Goal: Use online tool/utility: Utilize a website feature to perform a specific function

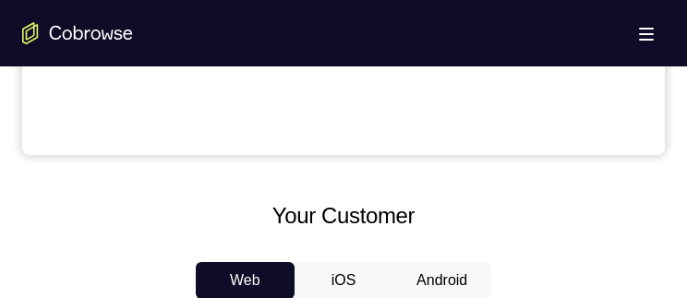
scroll to position [739, 0]
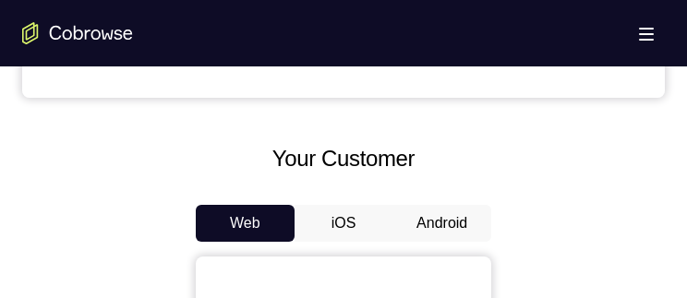
drag, startPoint x: 443, startPoint y: 226, endPoint x: 439, endPoint y: 217, distance: 10.3
click at [441, 226] on button "Android" at bounding box center [442, 223] width 99 height 37
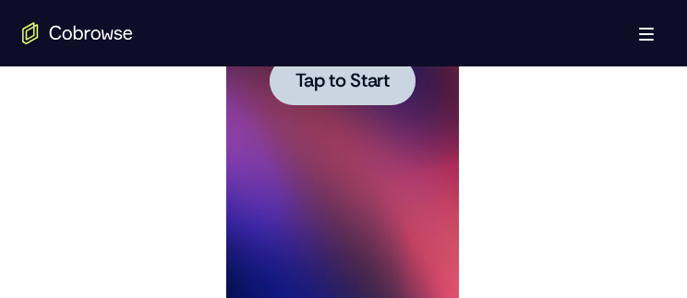
scroll to position [1108, 0]
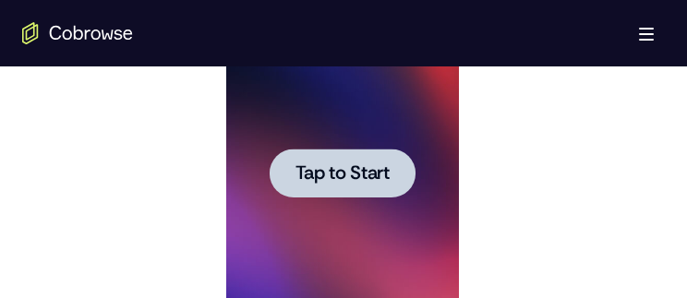
click at [336, 164] on span "Tap to Start" at bounding box center [342, 173] width 94 height 18
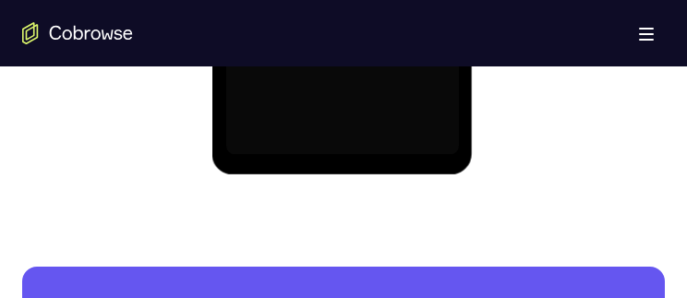
scroll to position [1293, 0]
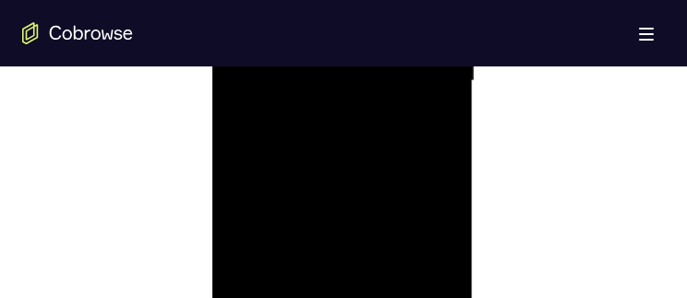
drag, startPoint x: 127, startPoint y: 259, endPoint x: 483, endPoint y: 169, distance: 366.7
click at [569, 115] on div at bounding box center [343, 79] width 643 height 568
click at [313, 84] on div at bounding box center [341, 265] width 233 height 517
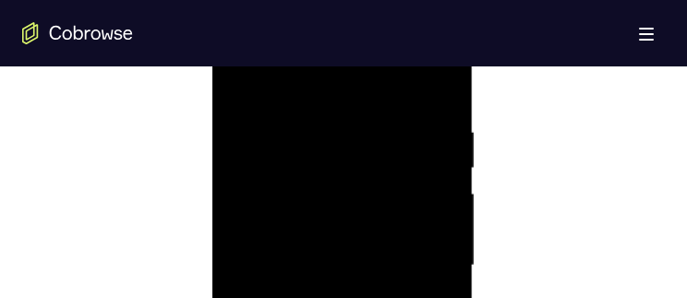
scroll to position [1108, 0]
drag, startPoint x: 322, startPoint y: 209, endPoint x: 332, endPoint y: 187, distance: 24.4
click at [333, 173] on div at bounding box center [341, 173] width 233 height 517
click at [322, 210] on div at bounding box center [341, 173] width 233 height 517
click at [317, 209] on div at bounding box center [341, 173] width 233 height 517
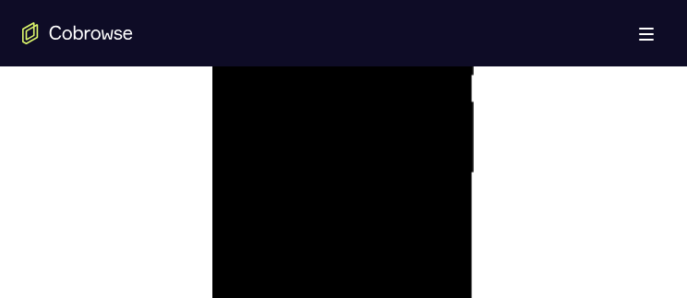
click at [322, 176] on div at bounding box center [341, 173] width 233 height 517
click at [312, 157] on div at bounding box center [341, 173] width 233 height 517
click at [282, 130] on div at bounding box center [341, 173] width 233 height 517
click at [300, 131] on div at bounding box center [341, 173] width 233 height 517
click at [297, 176] on div at bounding box center [341, 173] width 233 height 517
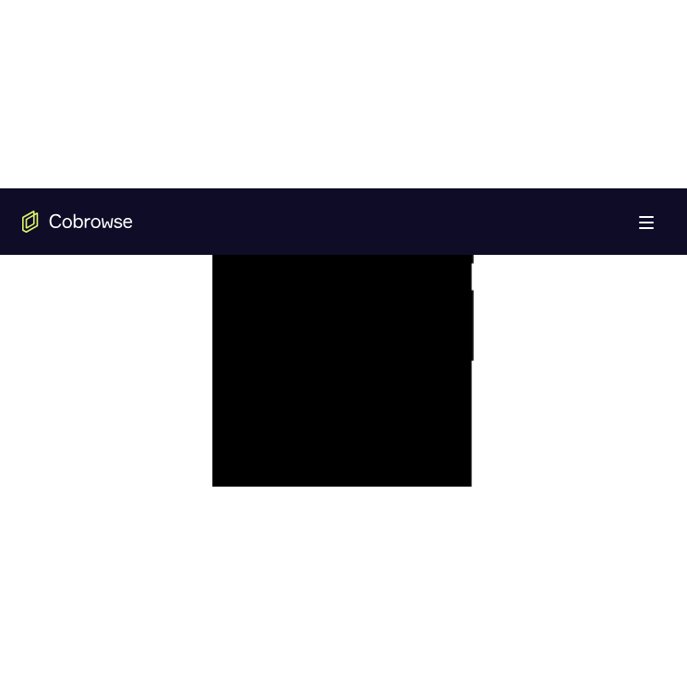
scroll to position [1016, 0]
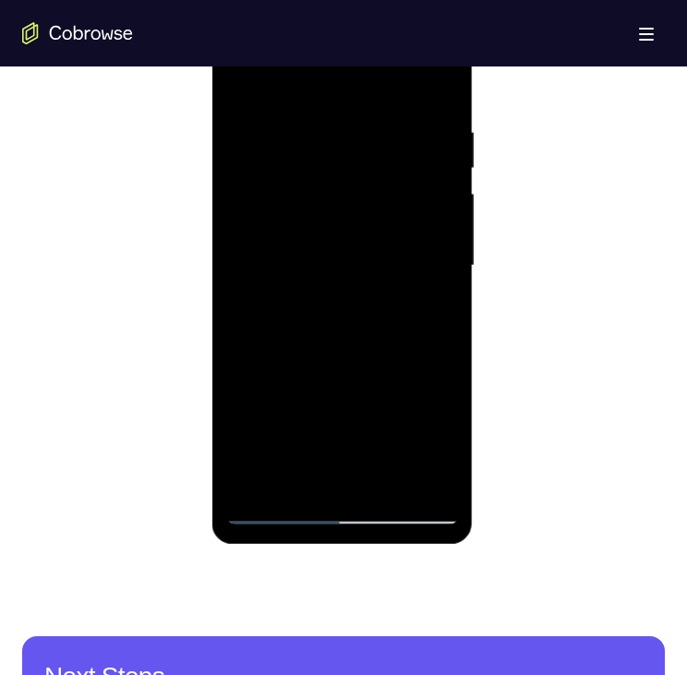
click at [341, 304] on div at bounding box center [341, 265] width 233 height 517
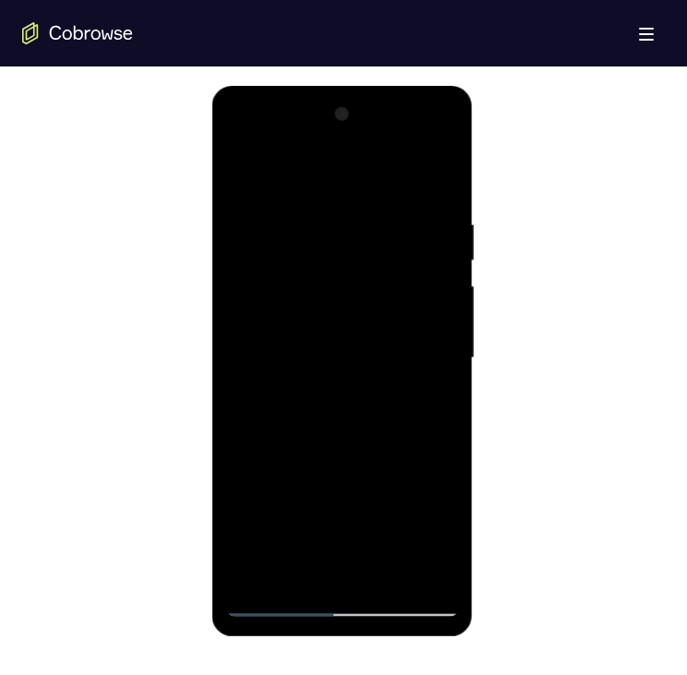
click at [364, 401] on div at bounding box center [341, 358] width 233 height 517
click at [392, 572] on div at bounding box center [341, 358] width 233 height 517
click at [346, 430] on div at bounding box center [341, 358] width 233 height 517
click at [349, 429] on div at bounding box center [341, 358] width 233 height 517
click at [417, 391] on div at bounding box center [341, 358] width 233 height 517
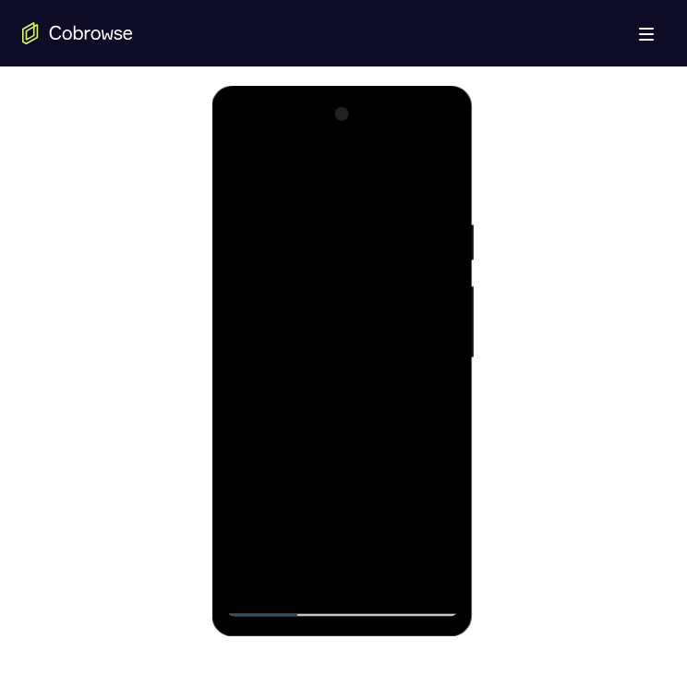
click at [429, 392] on div at bounding box center [341, 358] width 233 height 517
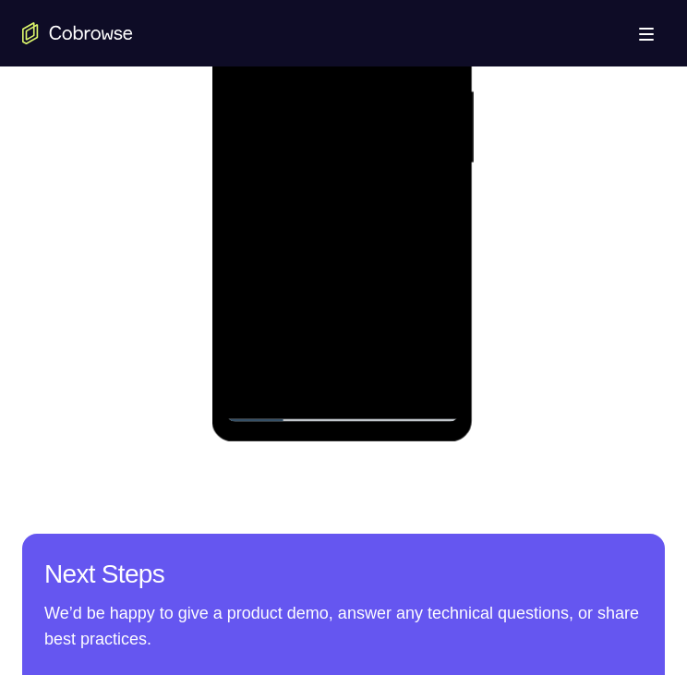
scroll to position [1016, 0]
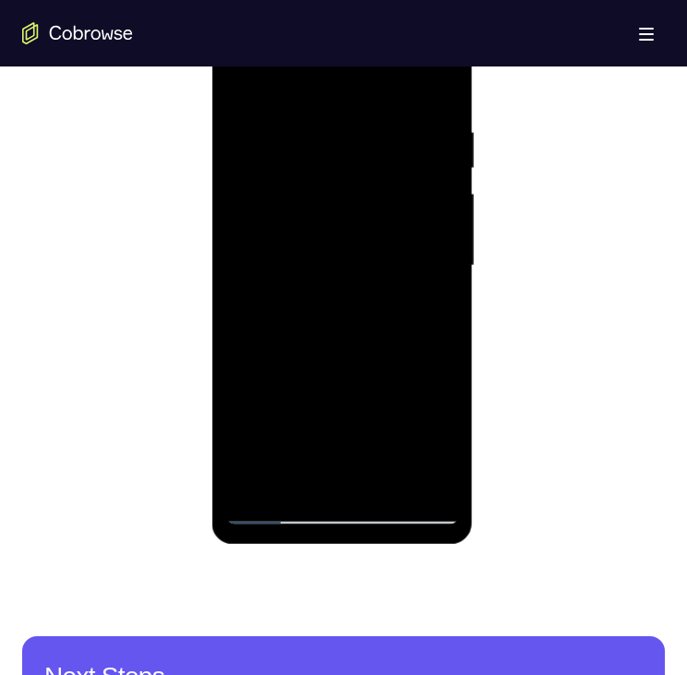
drag, startPoint x: 332, startPoint y: 420, endPoint x: 332, endPoint y: 244, distance: 176.4
click at [332, 244] on div at bounding box center [341, 265] width 233 height 517
click at [240, 83] on div at bounding box center [341, 265] width 233 height 517
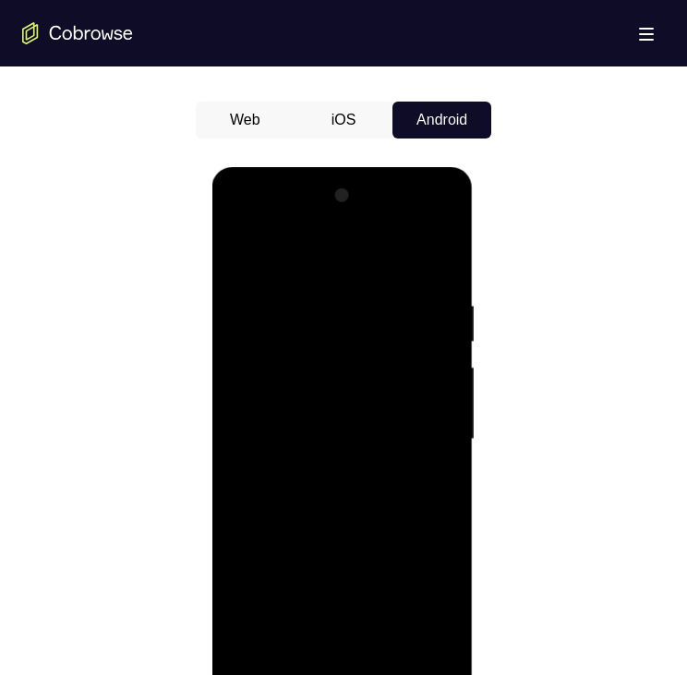
scroll to position [924, 0]
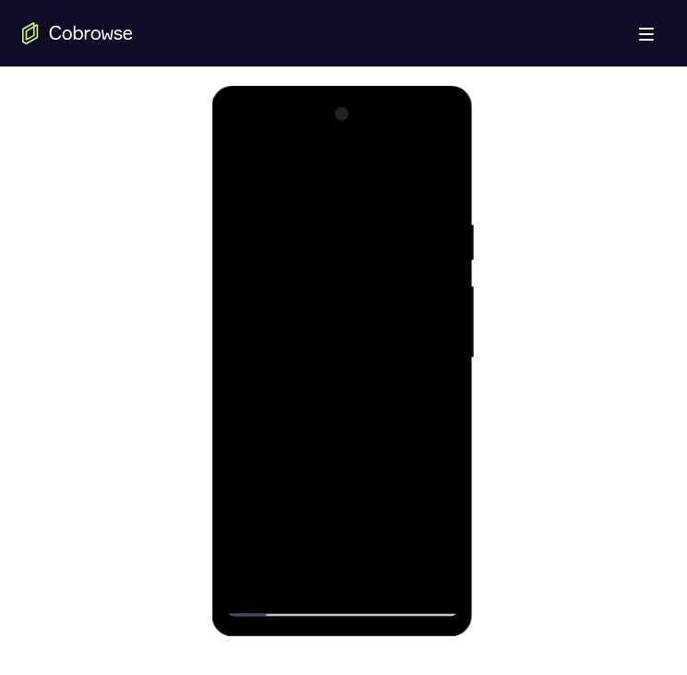
click at [238, 171] on div at bounding box center [341, 358] width 233 height 517
click at [239, 172] on div at bounding box center [341, 358] width 233 height 517
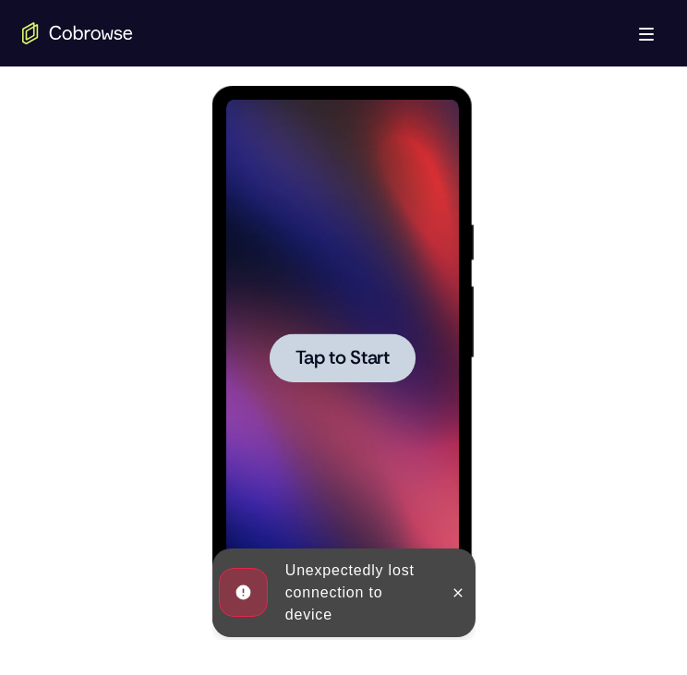
click at [341, 367] on span "Tap to Start" at bounding box center [342, 358] width 94 height 18
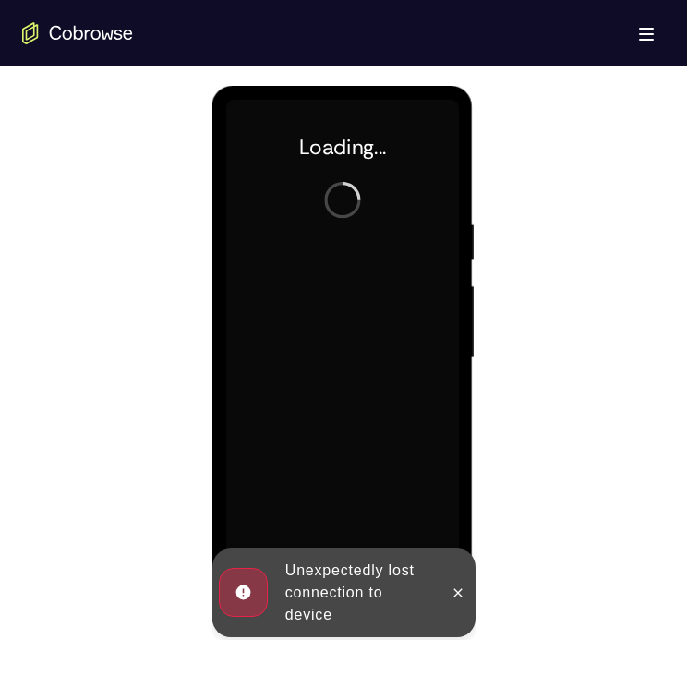
click at [453, 592] on icon at bounding box center [457, 593] width 15 height 15
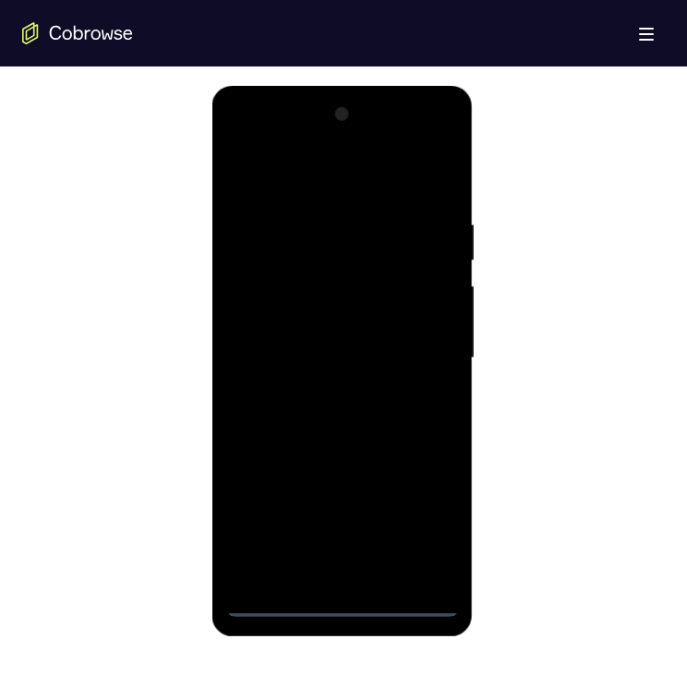
click at [342, 602] on div at bounding box center [341, 358] width 233 height 517
click at [421, 516] on div at bounding box center [341, 358] width 233 height 517
click at [299, 178] on div at bounding box center [341, 358] width 233 height 517
click at [418, 354] on div at bounding box center [341, 358] width 233 height 517
click at [319, 393] on div at bounding box center [341, 358] width 233 height 517
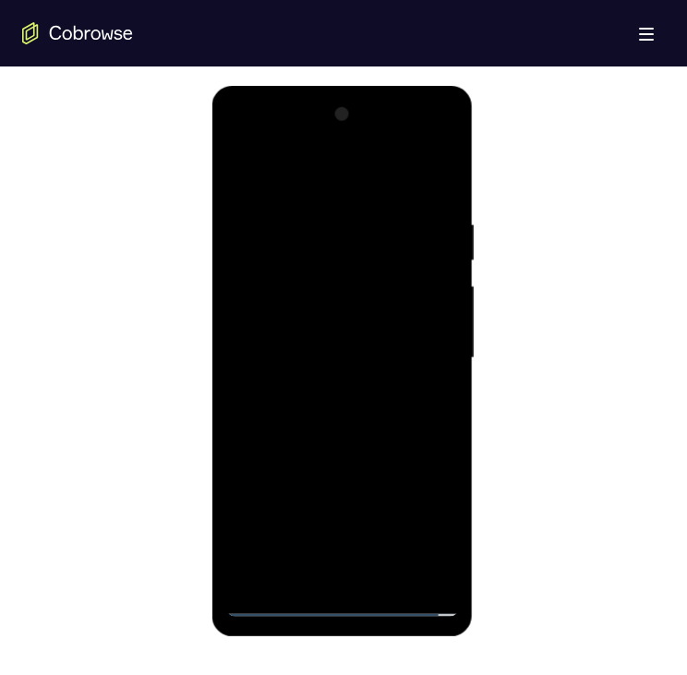
click at [300, 339] on div at bounding box center [341, 358] width 233 height 517
click at [290, 322] on div at bounding box center [341, 358] width 233 height 517
click at [296, 358] on div at bounding box center [341, 358] width 233 height 517
click at [348, 425] on div at bounding box center [341, 358] width 233 height 517
click at [357, 401] on div at bounding box center [341, 358] width 233 height 517
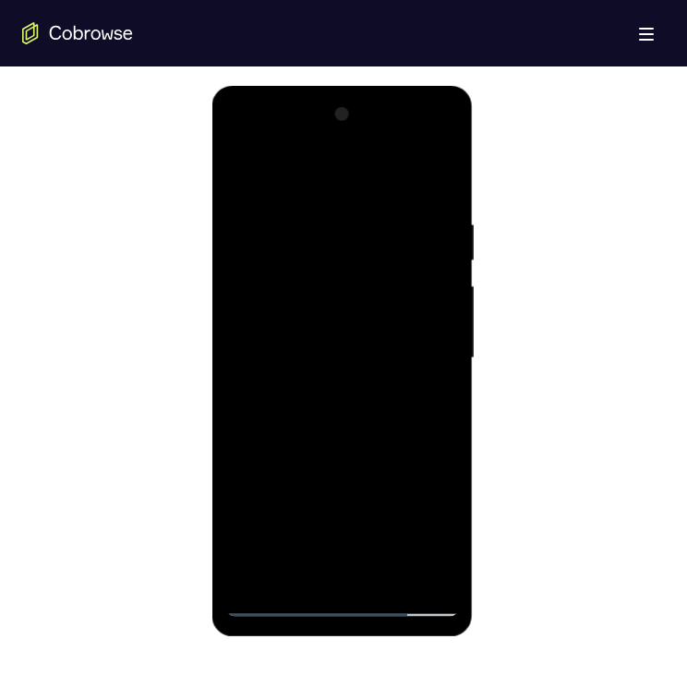
click at [378, 568] on div at bounding box center [341, 358] width 233 height 517
click at [350, 425] on div at bounding box center [341, 358] width 233 height 517
click at [423, 393] on div at bounding box center [341, 358] width 233 height 517
drag, startPoint x: 368, startPoint y: 487, endPoint x: 352, endPoint y: 308, distance: 179.0
click at [352, 308] on div at bounding box center [341, 358] width 233 height 517
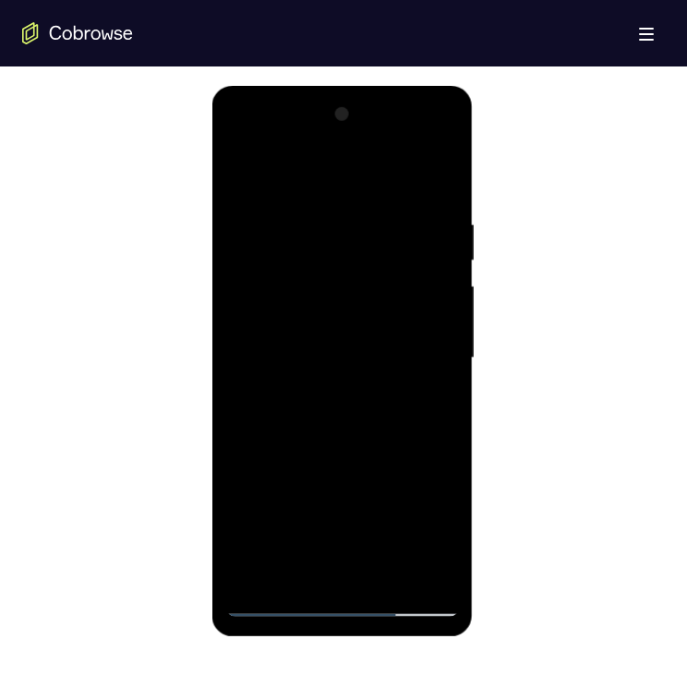
drag, startPoint x: 354, startPoint y: 533, endPoint x: 356, endPoint y: 386, distance: 146.9
click at [347, 373] on div at bounding box center [341, 358] width 233 height 517
drag, startPoint x: 397, startPoint y: 539, endPoint x: 375, endPoint y: 361, distance: 179.6
click at [374, 361] on div at bounding box center [341, 358] width 233 height 517
click at [315, 537] on div at bounding box center [341, 358] width 233 height 517
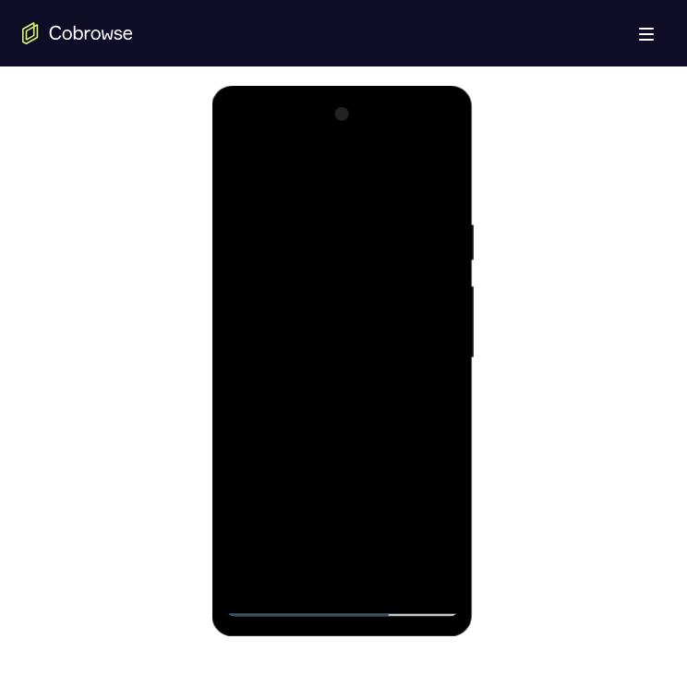
drag, startPoint x: 264, startPoint y: 564, endPoint x: 304, endPoint y: 554, distance: 41.0
click at [270, 562] on div at bounding box center [341, 358] width 233 height 517
click at [435, 404] on div at bounding box center [341, 358] width 233 height 517
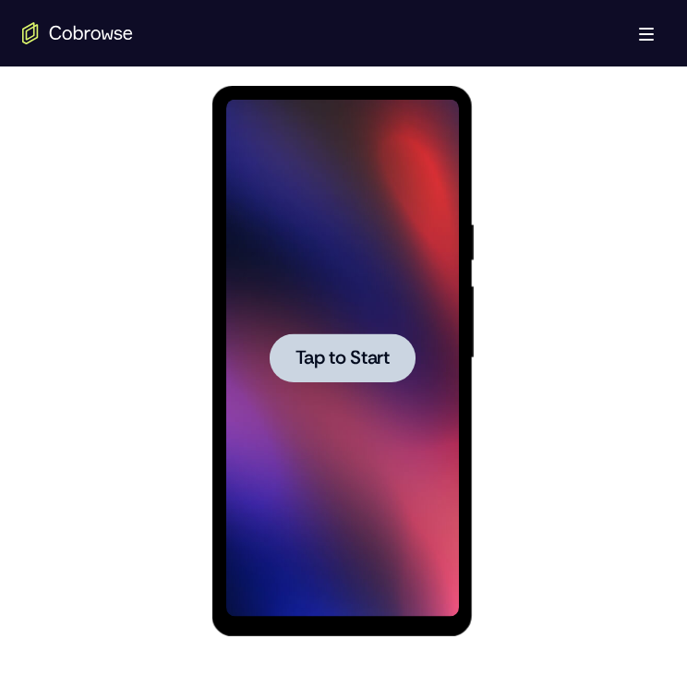
click at [304, 357] on span "Tap to Start" at bounding box center [342, 358] width 94 height 18
